Goal: Transaction & Acquisition: Purchase product/service

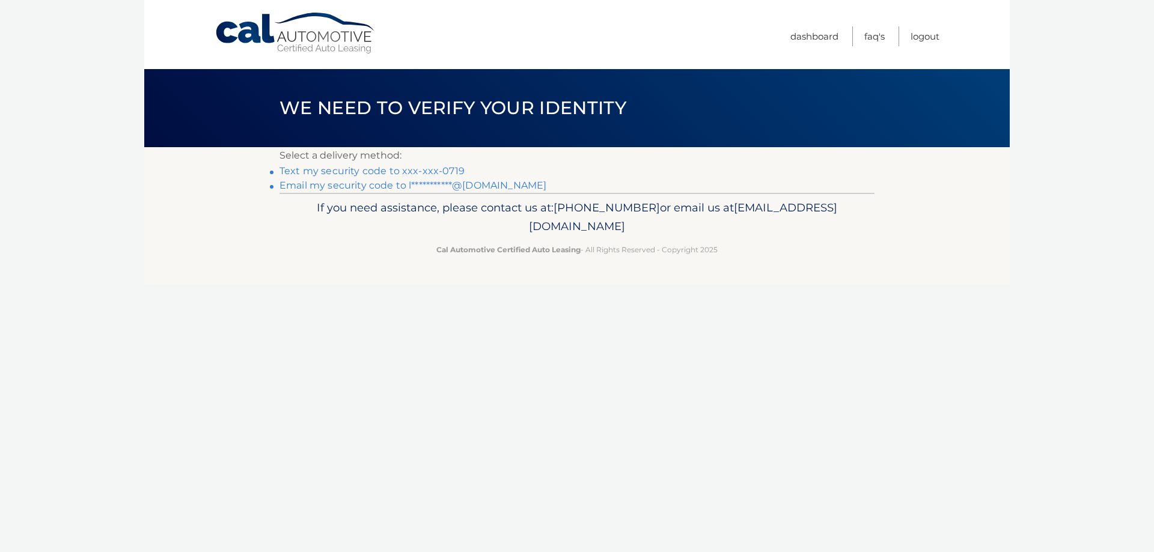
click at [452, 172] on link "Text my security code to xxx-xxx-0719" at bounding box center [371, 170] width 185 height 11
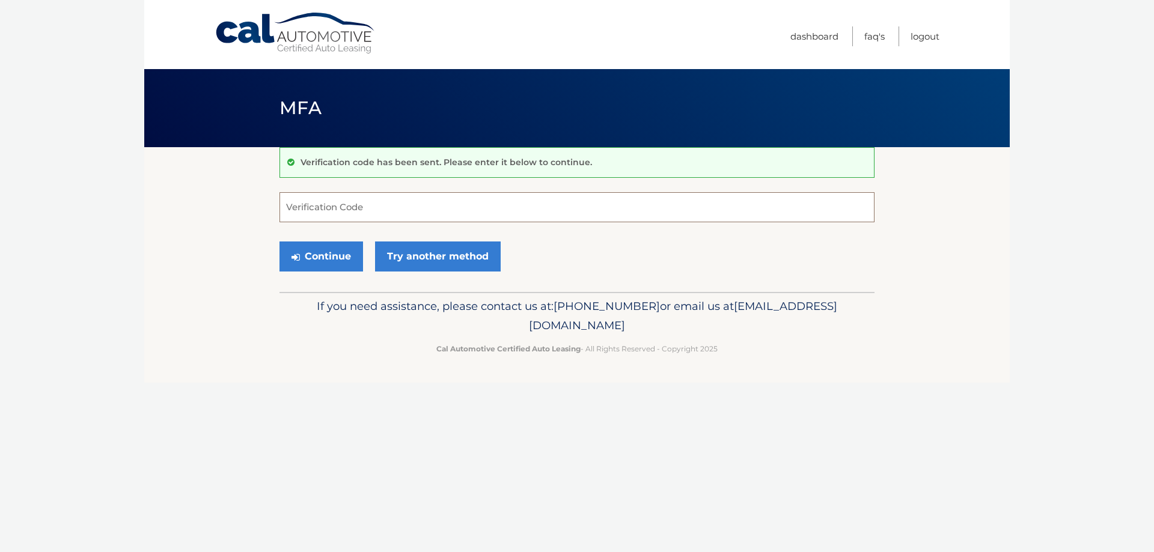
click at [349, 211] on input "Verification Code" at bounding box center [576, 207] width 595 height 30
type input "702489"
click at [332, 254] on button "Continue" at bounding box center [321, 257] width 84 height 30
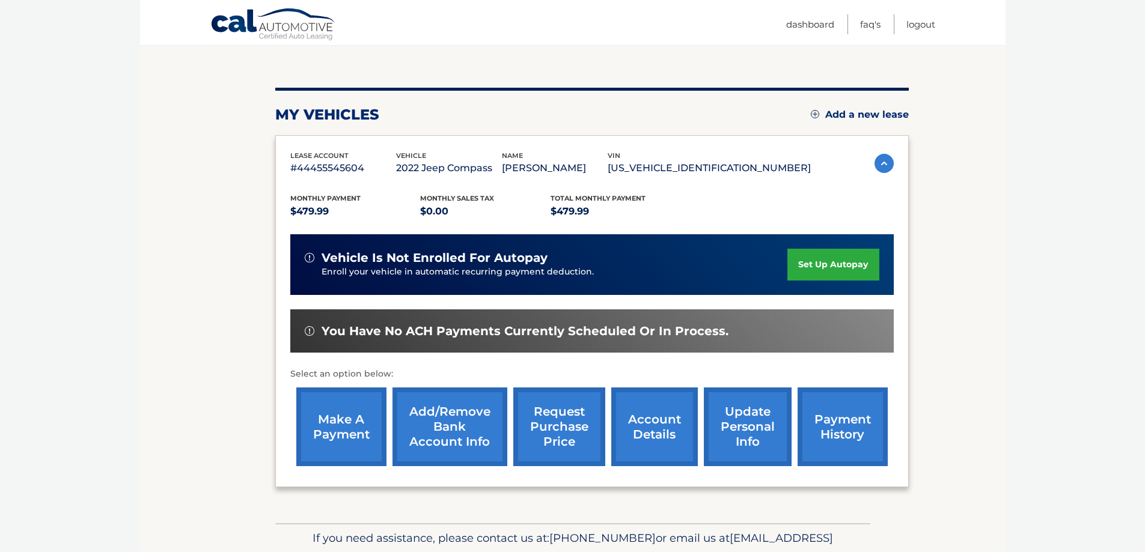
scroll to position [176, 0]
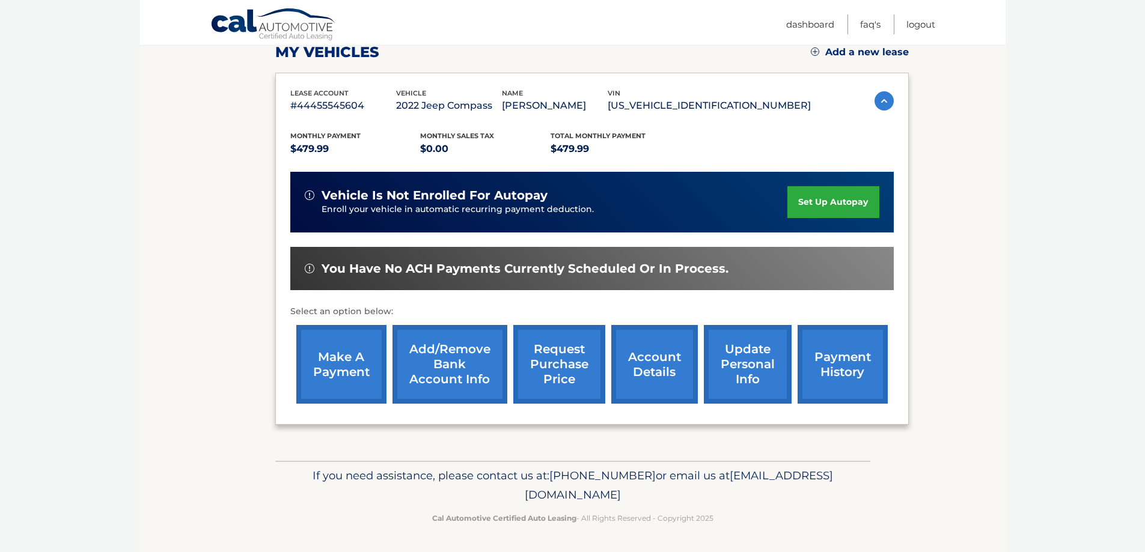
click at [334, 368] on link "make a payment" at bounding box center [341, 364] width 90 height 79
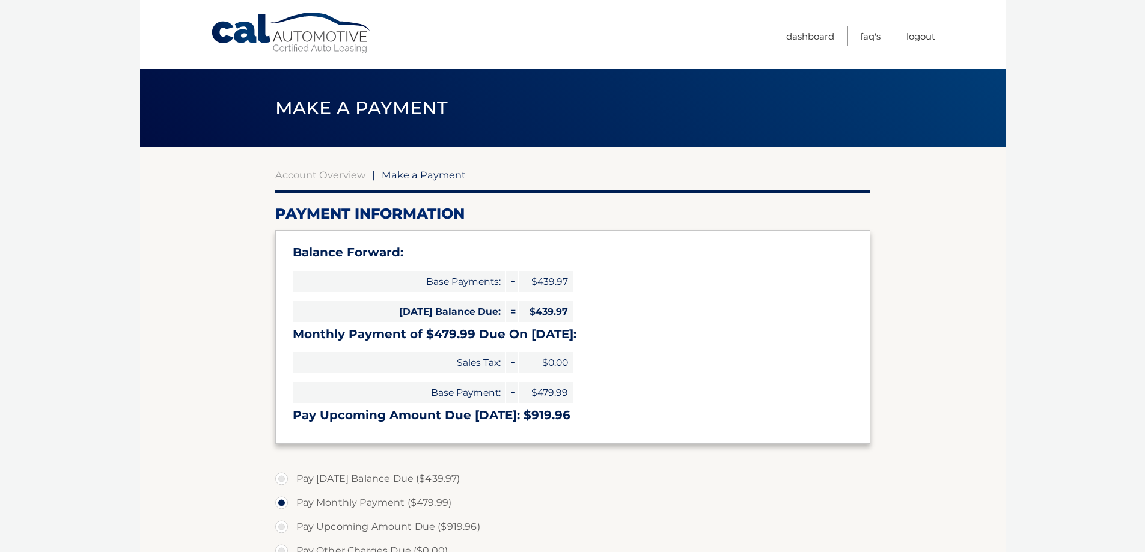
select select "MzgzMDk3MGQtOGRkMC00NzlmLTllZGUtZDQ4M2EyNWIwMjI0"
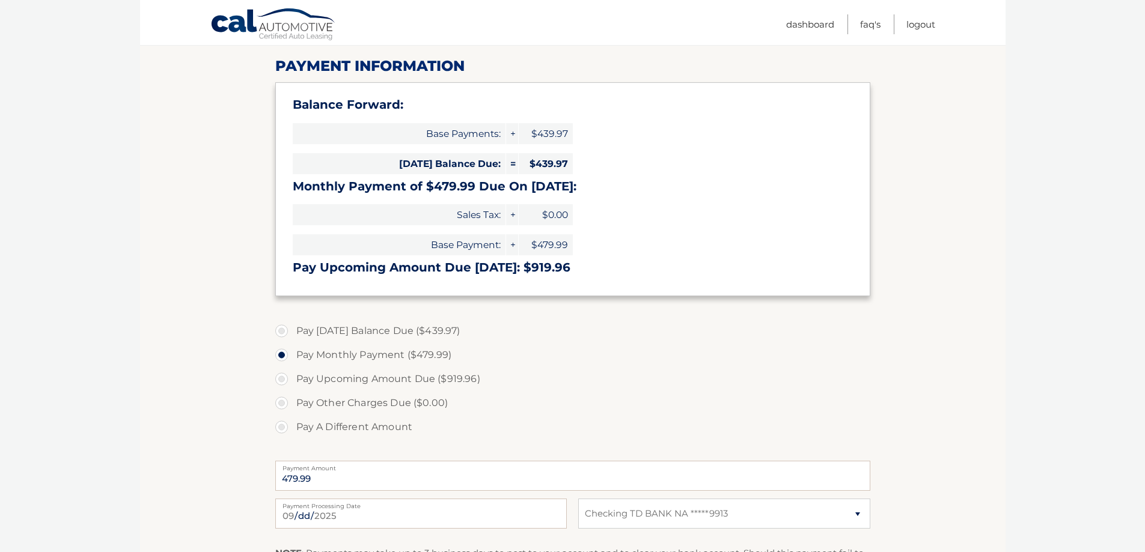
scroll to position [180, 0]
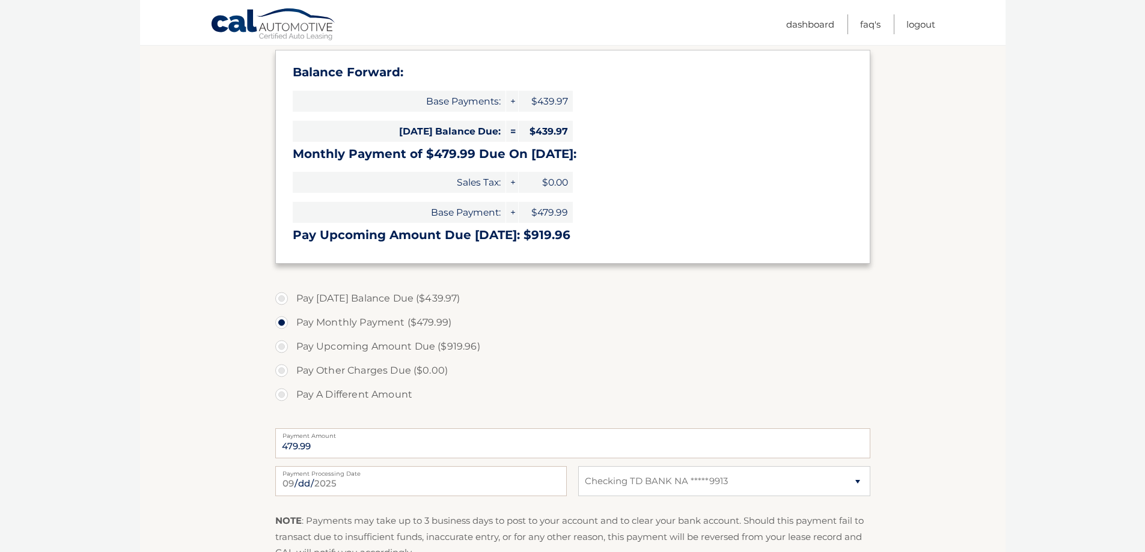
click at [280, 396] on label "Pay A Different Amount" at bounding box center [572, 395] width 595 height 24
click at [280, 396] on input "Pay A Different Amount" at bounding box center [286, 392] width 12 height 19
radio input "true"
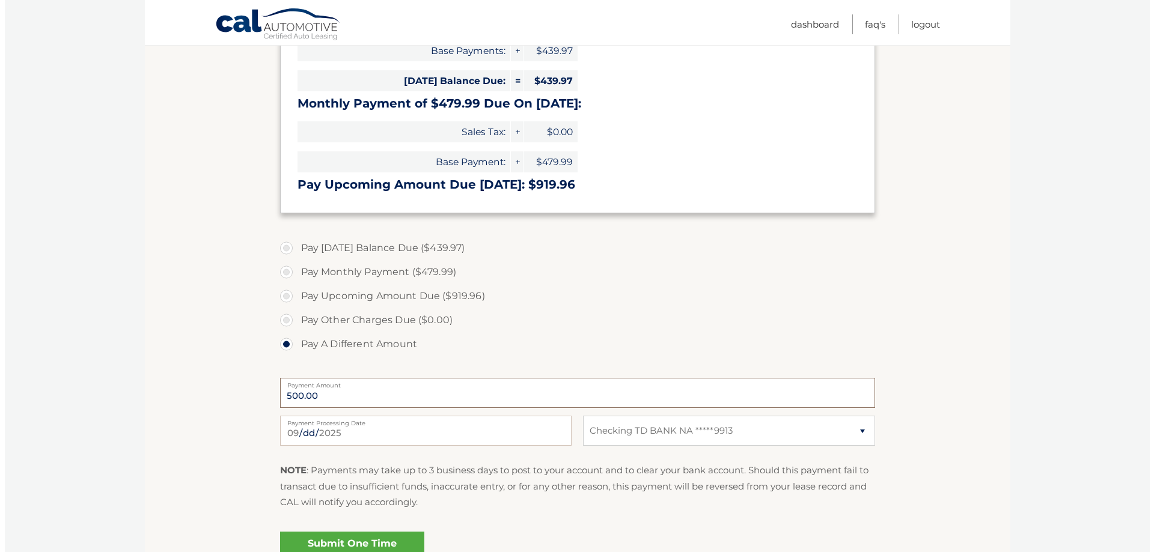
scroll to position [301, 0]
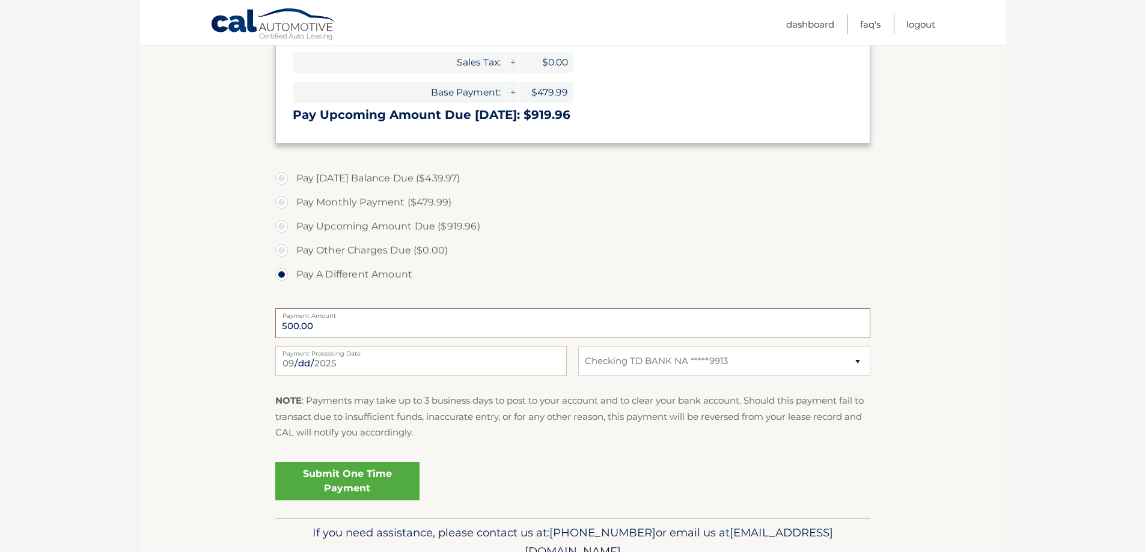
type input "500.00"
click at [364, 483] on link "Submit One Time Payment" at bounding box center [347, 481] width 144 height 38
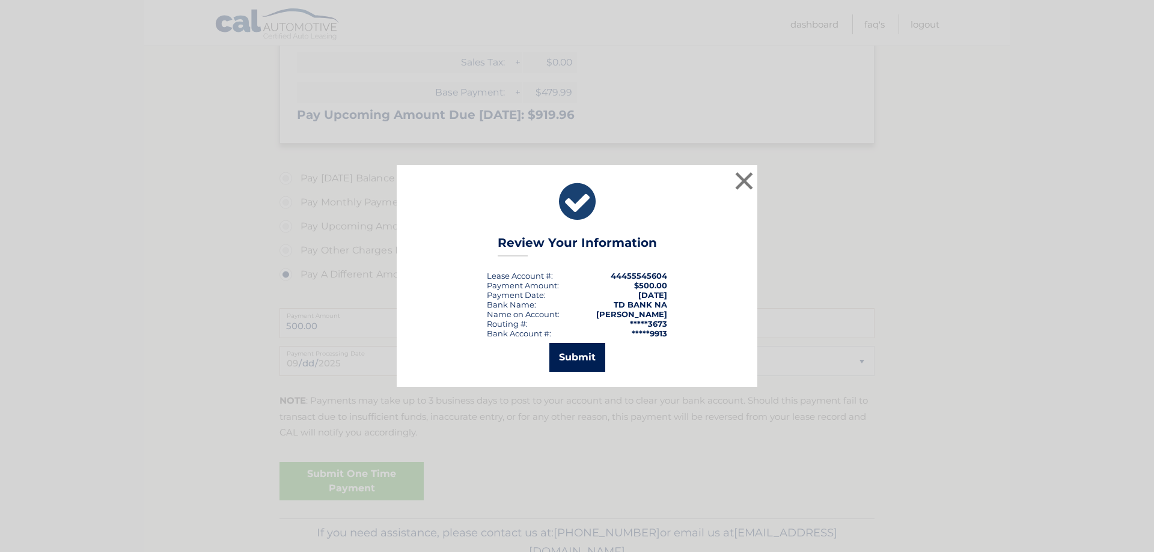
click at [576, 356] on button "Submit" at bounding box center [577, 357] width 56 height 29
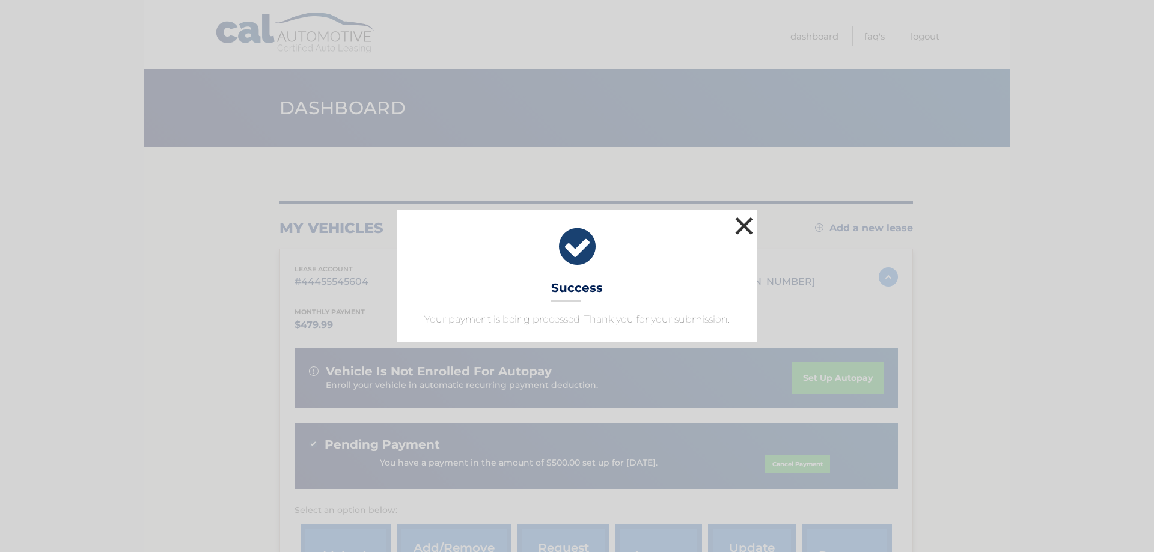
click at [744, 222] on button "×" at bounding box center [744, 226] width 24 height 24
